Goal: Information Seeking & Learning: Check status

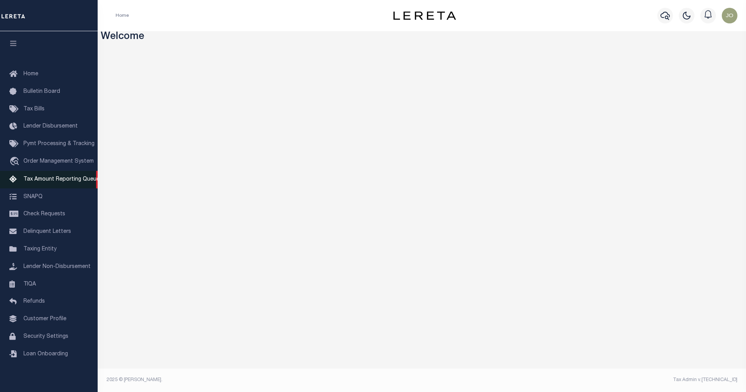
click at [53, 178] on span "Tax Amount Reporting Queue" at bounding box center [61, 179] width 76 height 5
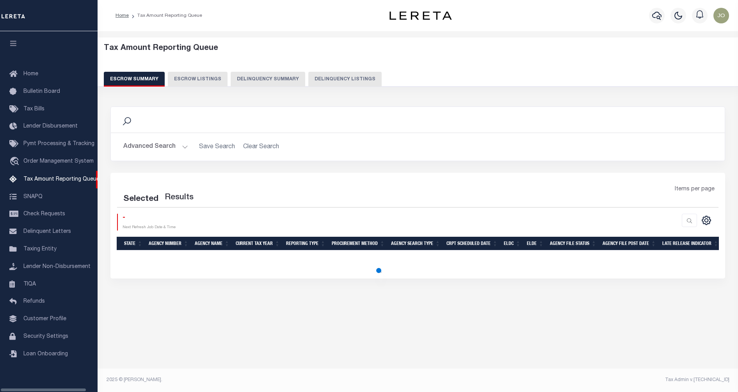
select select "100"
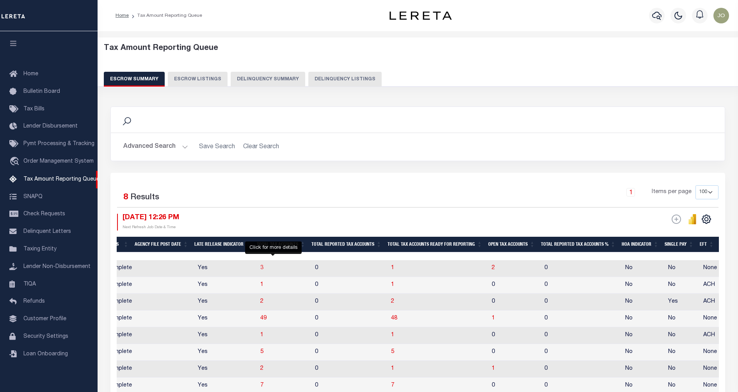
click at [263, 268] on span "3" at bounding box center [261, 267] width 3 height 5
select select "100"
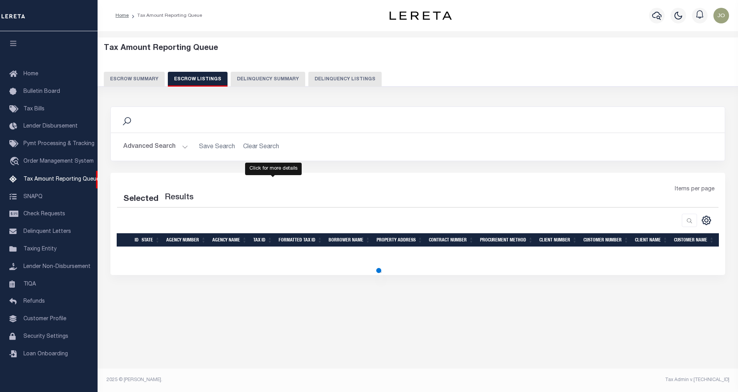
select select "100"
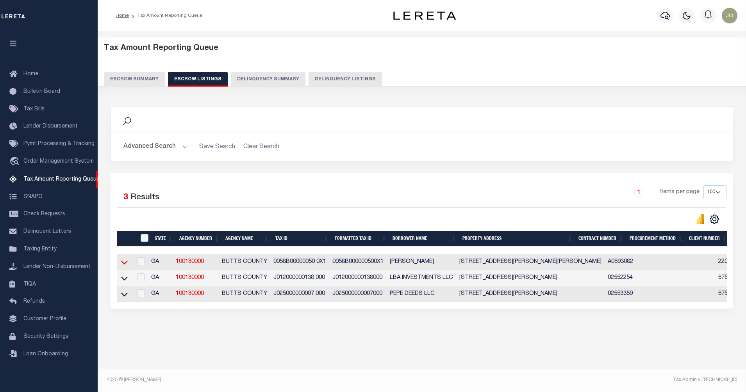
click at [122, 263] on icon at bounding box center [124, 263] width 7 height 4
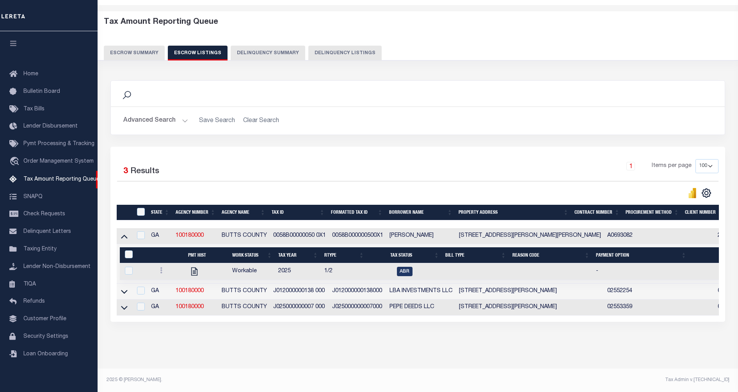
click at [280, 284] on td "J012000000138 000" at bounding box center [299, 292] width 59 height 16
checkbox input "false"
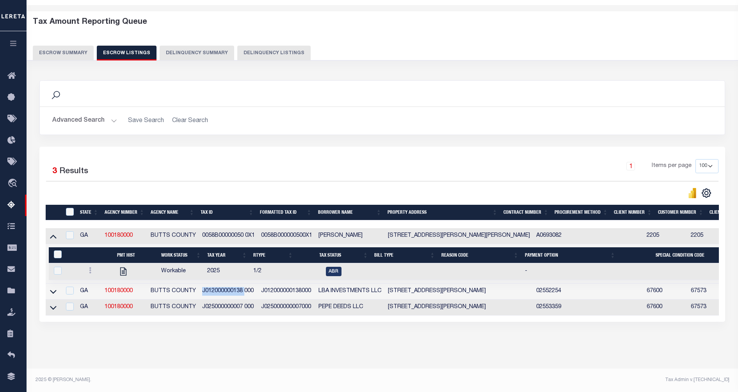
copy td "J012000000138"
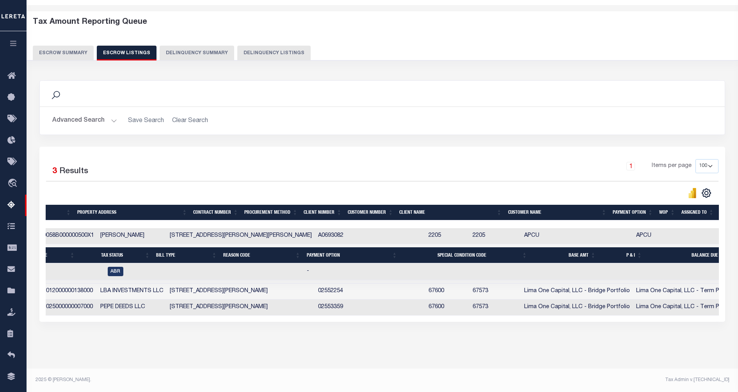
scroll to position [0, 218]
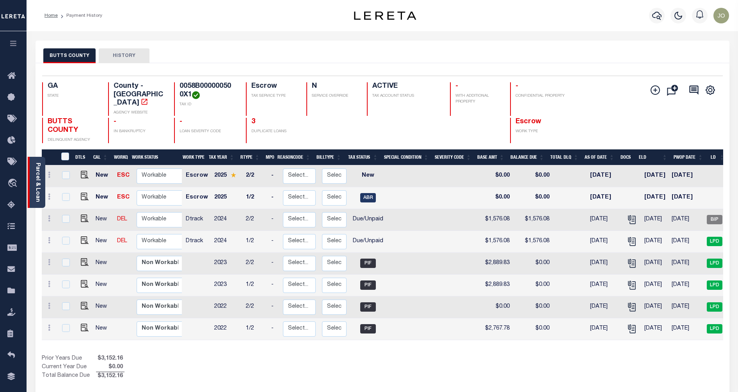
click at [39, 176] on link "Parcel & Loan" at bounding box center [37, 182] width 5 height 39
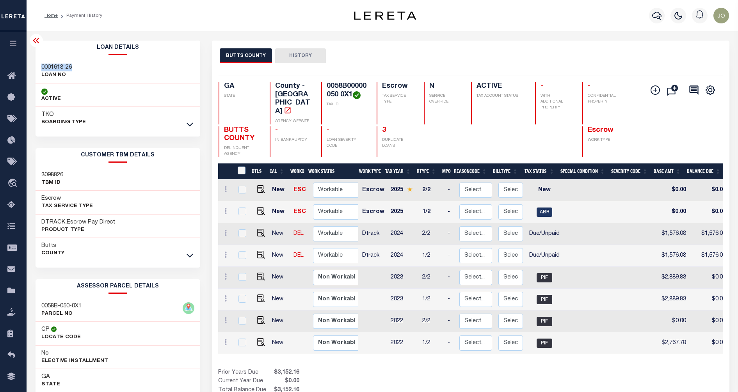
drag, startPoint x: 72, startPoint y: 66, endPoint x: 41, endPoint y: 66, distance: 30.8
click at [41, 66] on h3 "0001618-26" at bounding box center [56, 68] width 30 height 8
copy h3 "0001618-26"
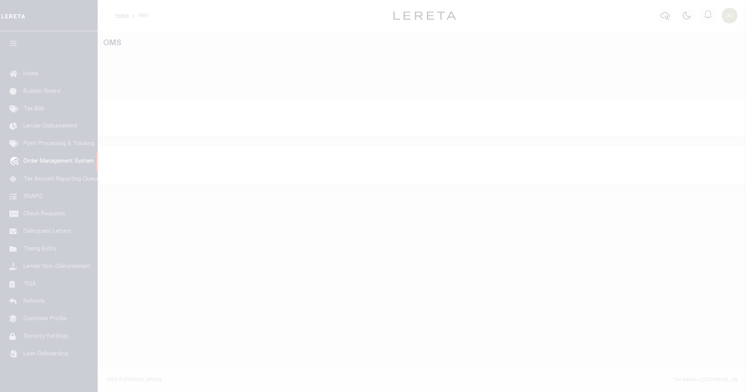
select select "200"
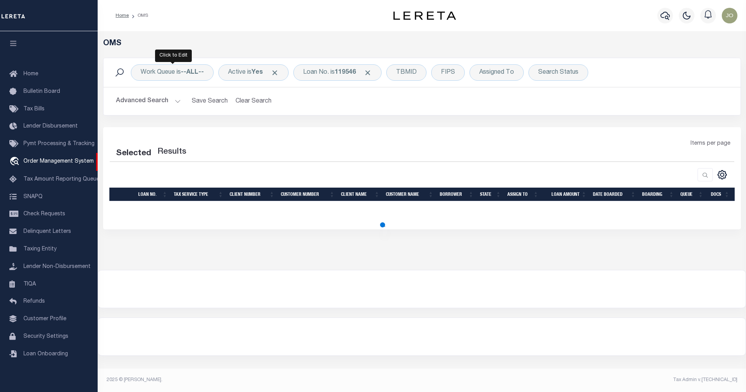
select select "200"
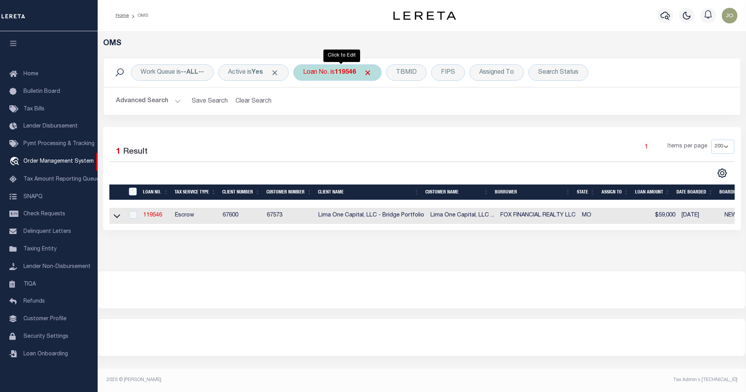
click at [344, 77] on div "Loan No. is 119546" at bounding box center [337, 72] width 88 height 16
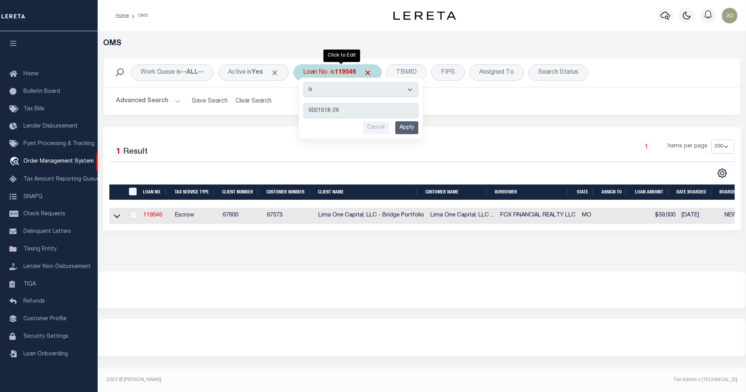
type input "0001618-26"
click at [408, 130] on input "Apply" at bounding box center [406, 127] width 23 height 13
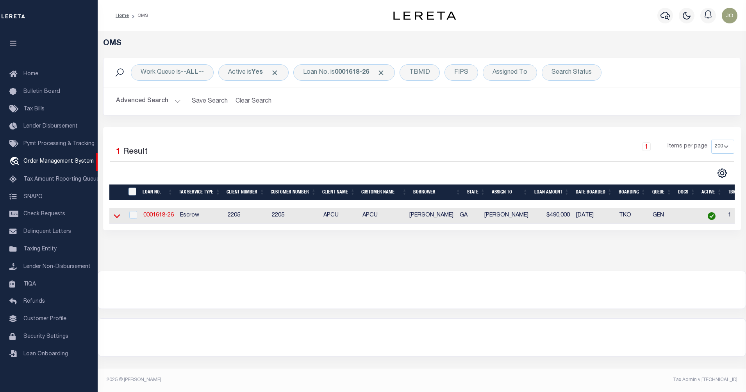
click at [117, 218] on icon at bounding box center [117, 217] width 7 height 4
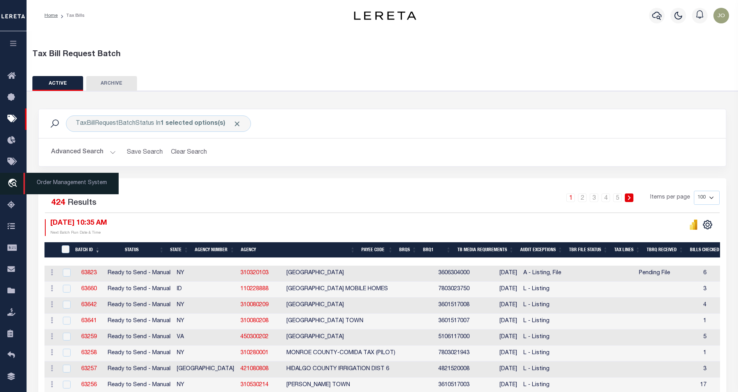
click at [12, 182] on icon "travel_explore" at bounding box center [13, 184] width 12 height 10
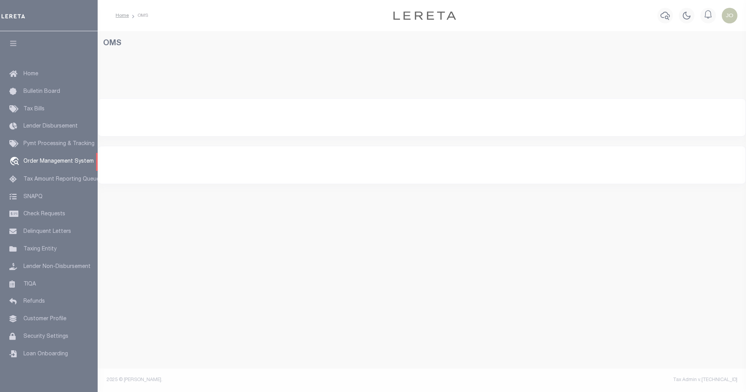
select select "200"
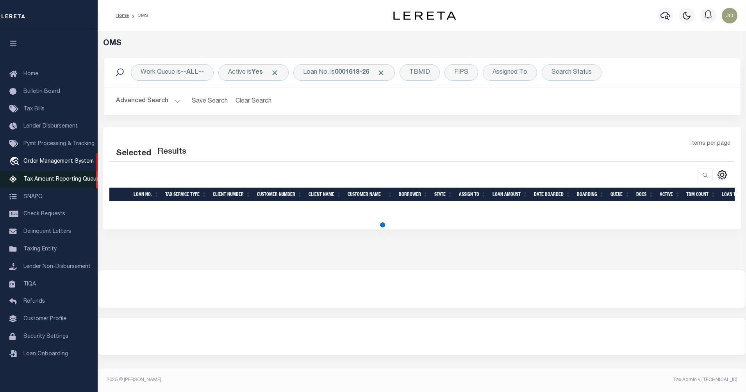
click at [49, 182] on span "Tax Amount Reporting Queue" at bounding box center [61, 179] width 76 height 5
select select "200"
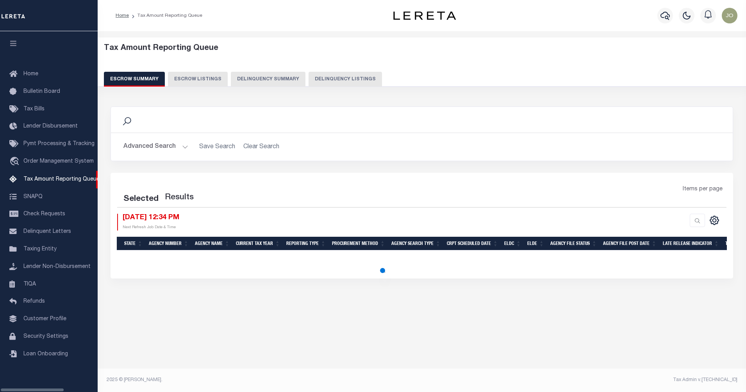
select select
select select "Yes"
select select "100"
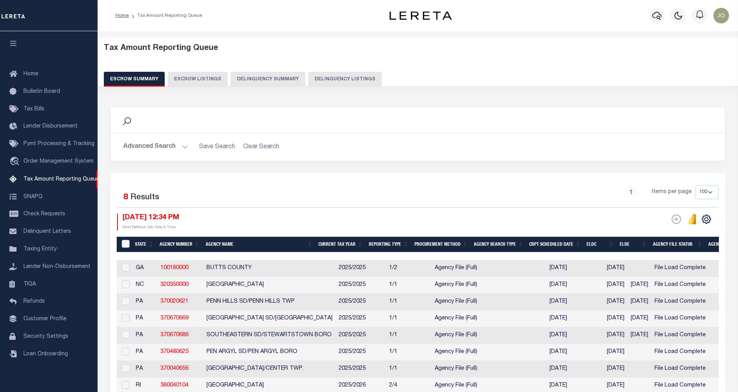
click at [178, 148] on button "Advanced Search" at bounding box center [155, 146] width 65 height 15
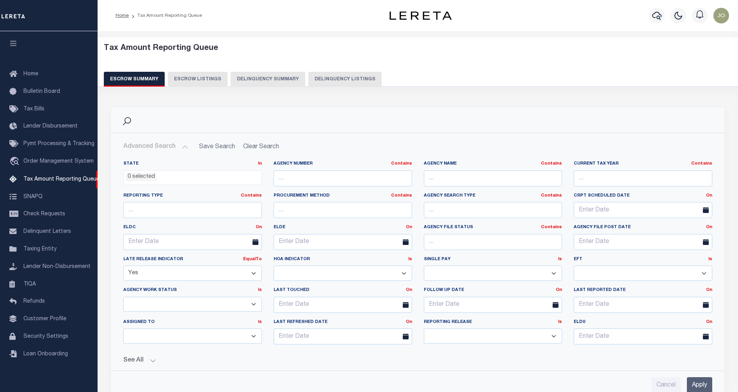
scroll to position [98, 0]
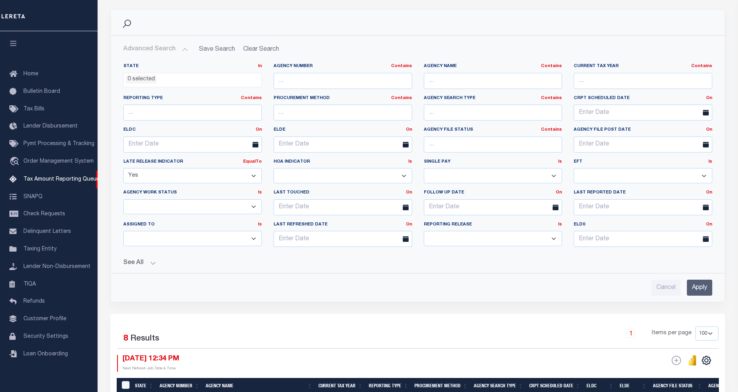
click at [150, 263] on button "See All" at bounding box center [417, 263] width 589 height 7
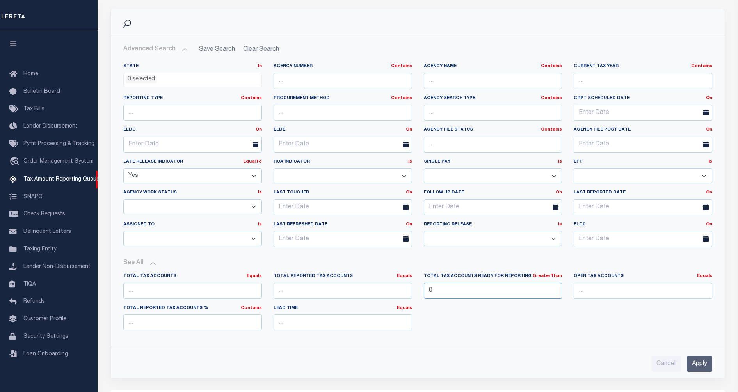
click at [457, 292] on input "0" at bounding box center [493, 291] width 139 height 16
click at [452, 240] on select "Prelim Final" at bounding box center [493, 238] width 139 height 15
click at [337, 240] on input "text" at bounding box center [343, 239] width 139 height 16
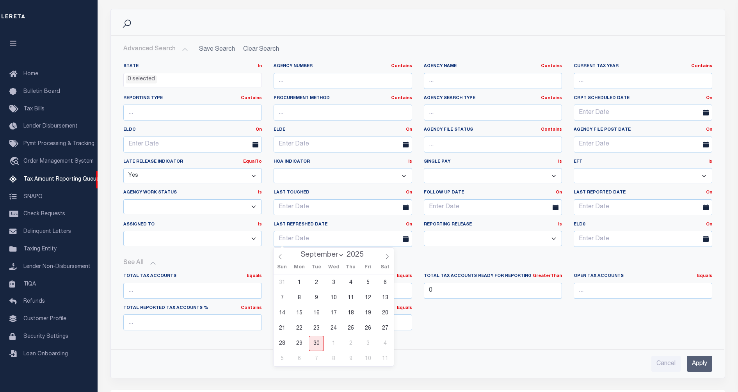
click at [481, 174] on select "Yes No" at bounding box center [493, 175] width 139 height 15
click at [352, 174] on select "No Homeowner area (HA) (will not send us bills) Homeowner Authorization Require…" at bounding box center [343, 175] width 139 height 15
click at [466, 113] on input "text" at bounding box center [493, 113] width 139 height 16
click at [335, 113] on input "text" at bounding box center [343, 113] width 139 height 16
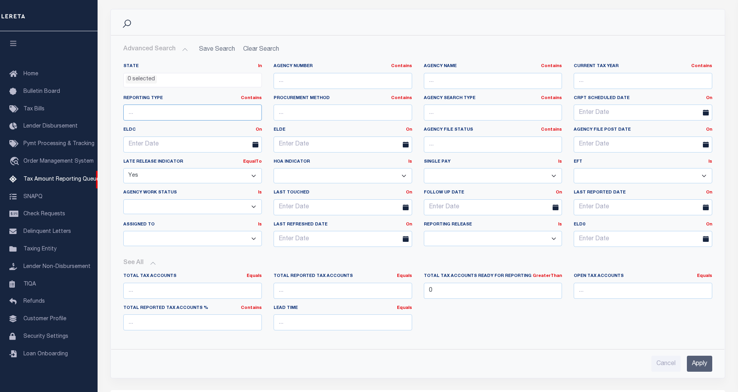
click at [209, 114] on input "text" at bounding box center [192, 113] width 139 height 16
click at [596, 78] on input "text" at bounding box center [643, 81] width 139 height 16
click at [169, 211] on select "New In Progress Pending Agency Follow-up Pending QC Ready for Release Prep for …" at bounding box center [192, 206] width 139 height 15
click at [314, 258] on div "See All Total Tax Accounts Equals Equals Is Not Equal To" at bounding box center [417, 298] width 589 height 90
click at [199, 239] on select "--Unassigned-- --Others-- --Unassigned-- Aakash Patel Adrian Garin Agustin Fern…" at bounding box center [192, 238] width 139 height 15
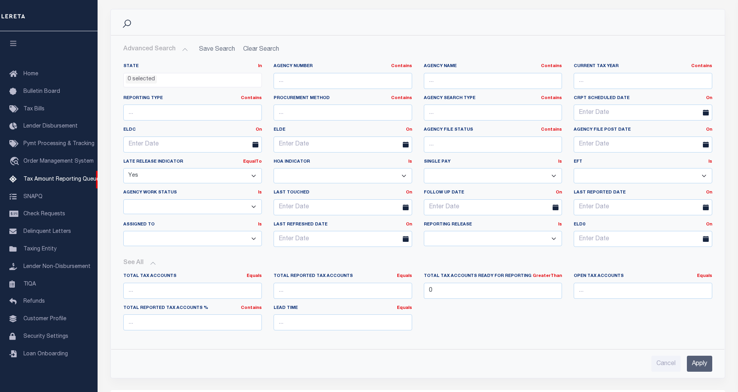
click at [199, 239] on select "--Unassigned-- --Others-- --Unassigned-- Aakash Patel Adrian Garin Agustin Fern…" at bounding box center [192, 238] width 139 height 15
click at [299, 253] on div "Last Refreshed Date On On After Before Between" at bounding box center [343, 238] width 150 height 32
click at [420, 254] on div "See All Total Tax Accounts Equals Equals Is Not Equal To" at bounding box center [417, 298] width 589 height 90
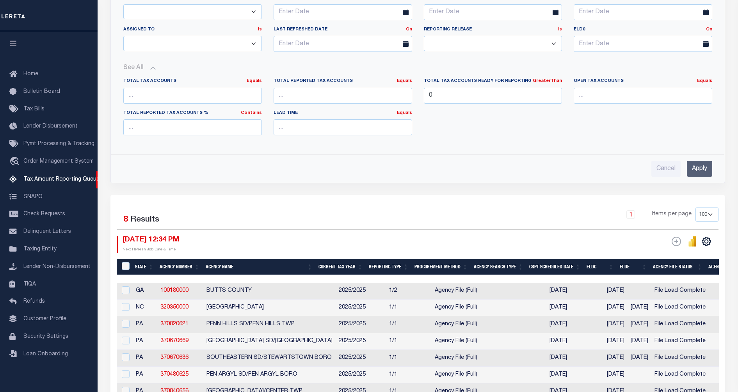
scroll to position [390, 0]
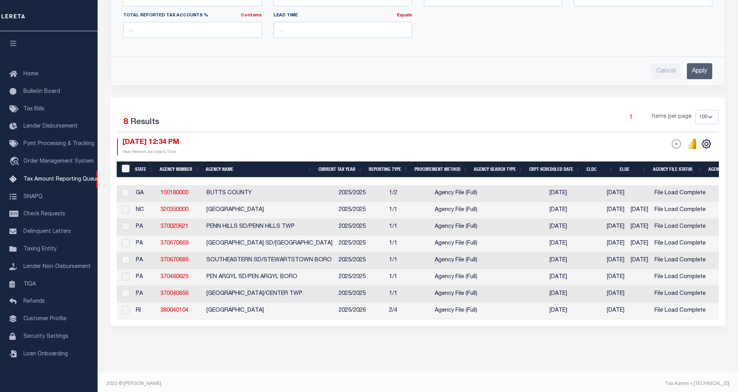
click at [497, 146] on div "ESCROW Web Extract" at bounding box center [568, 147] width 301 height 17
click at [537, 69] on div "Cancel Apply" at bounding box center [417, 71] width 589 height 16
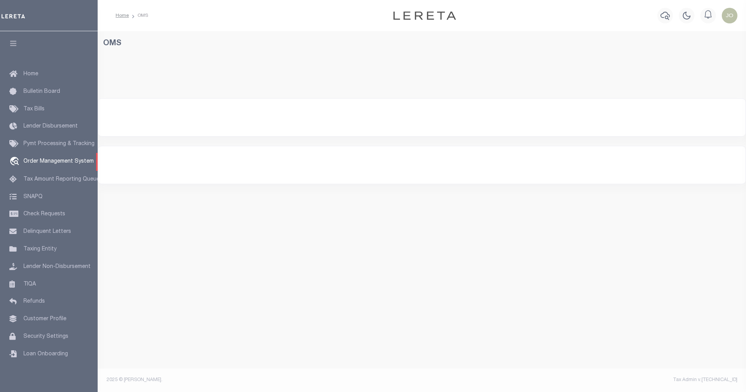
select select "200"
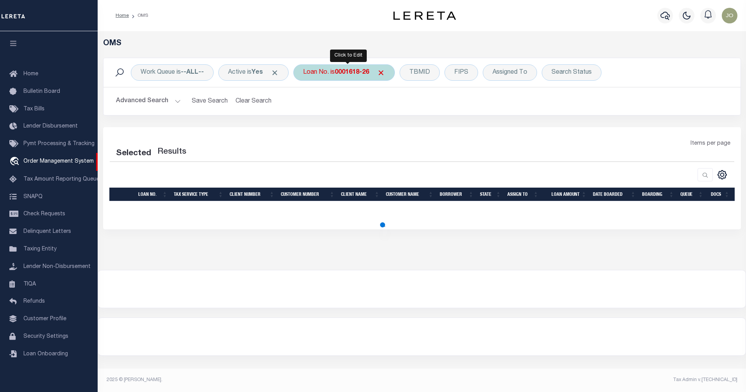
click at [343, 77] on div "Loan No. is 0001618-26" at bounding box center [343, 72] width 101 height 16
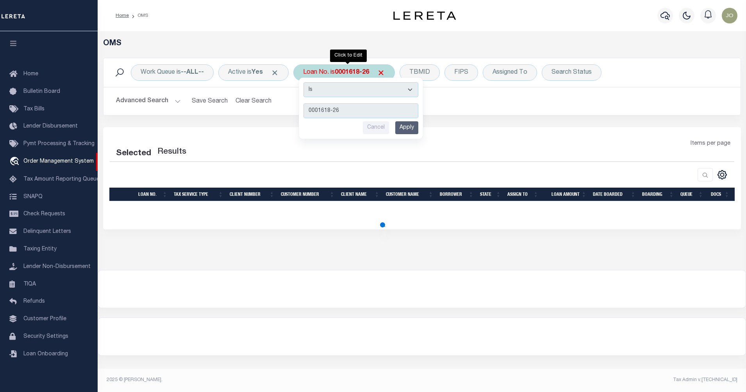
select select "200"
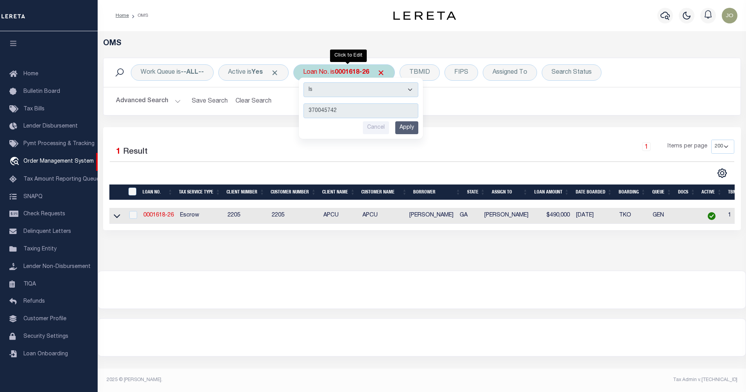
type input "370045742"
click at [417, 129] on input "Apply" at bounding box center [406, 127] width 23 height 13
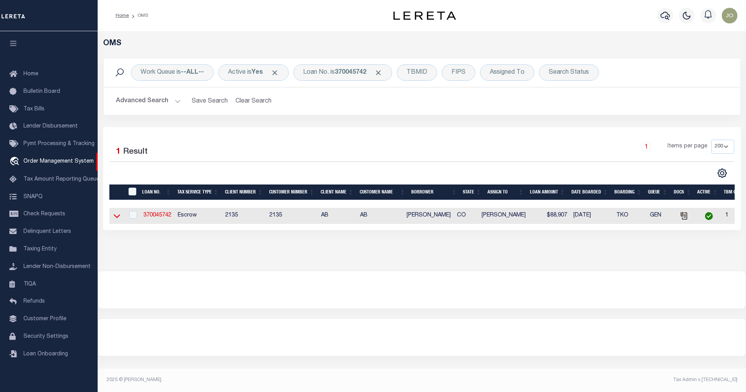
click at [114, 217] on icon at bounding box center [117, 216] width 7 height 8
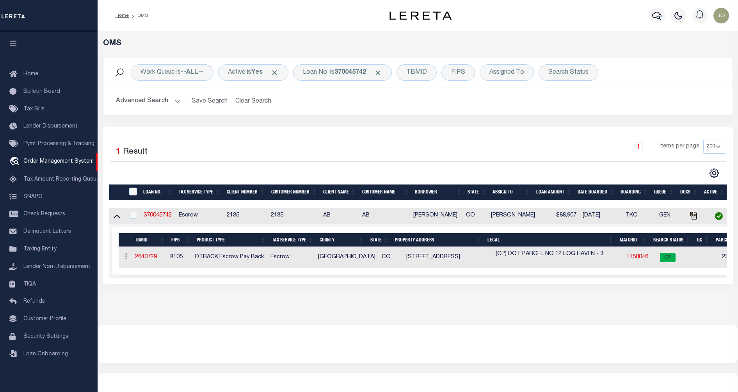
click at [386, 333] on div at bounding box center [418, 344] width 640 height 37
